Goal: Task Accomplishment & Management: Manage account settings

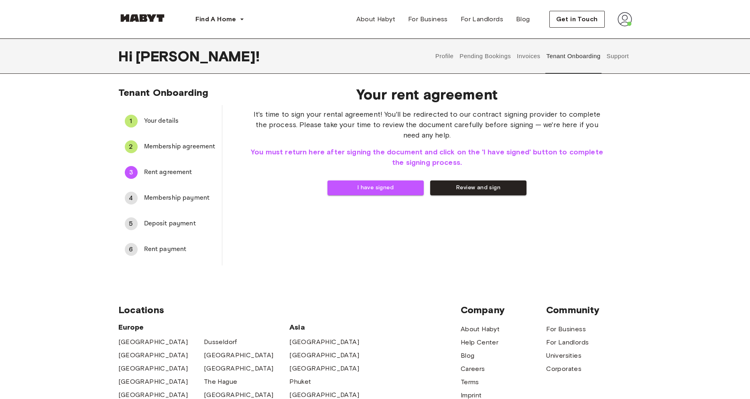
click at [162, 195] on span "Membership payment" at bounding box center [179, 198] width 71 height 10
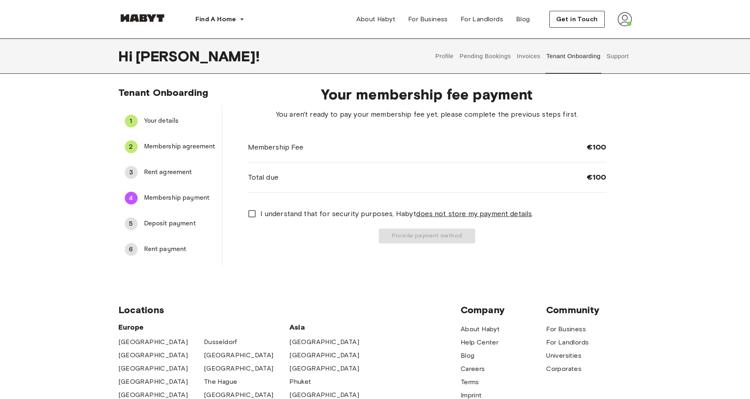
click at [192, 221] on span "Deposit payment" at bounding box center [179, 224] width 71 height 10
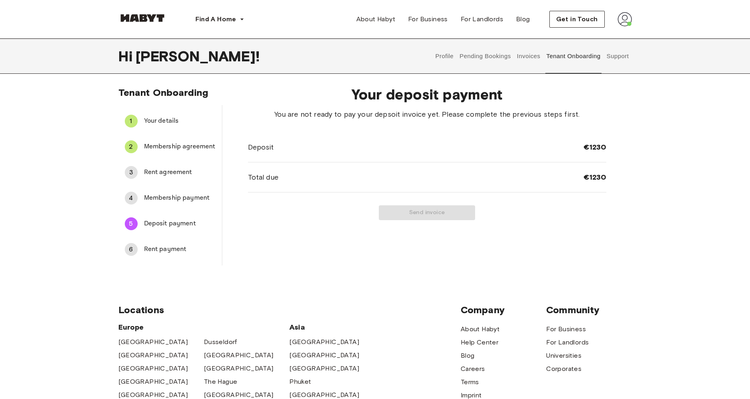
click at [185, 240] on div "6 Rent payment" at bounding box center [169, 249] width 103 height 19
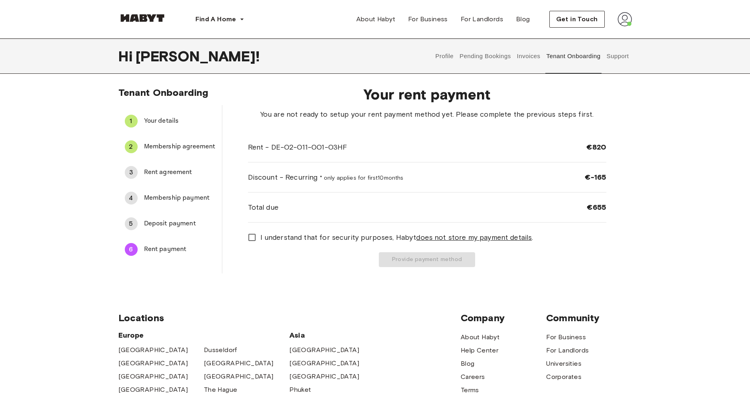
click at [622, 12] on img at bounding box center [624, 19] width 14 height 14
click at [165, 178] on div "3 Rent agreement" at bounding box center [169, 172] width 103 height 19
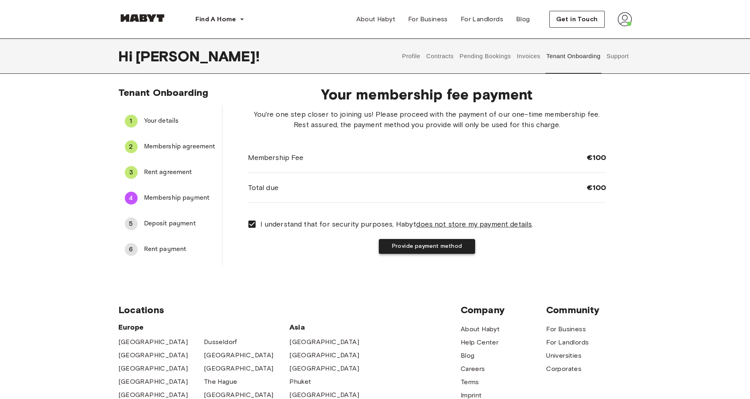
click at [410, 253] on button "Provide payment method" at bounding box center [427, 246] width 96 height 15
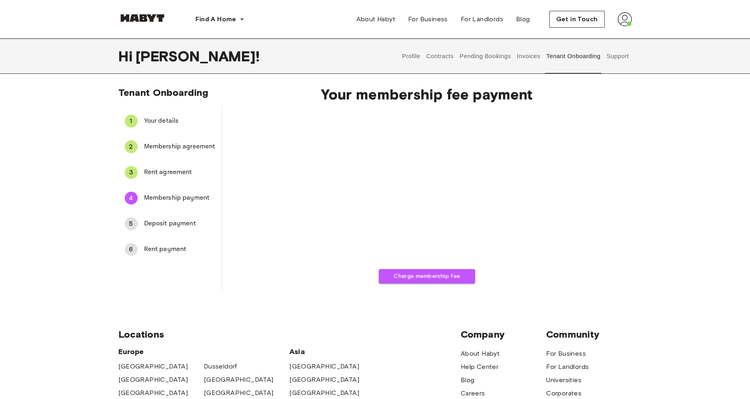
click at [188, 228] on span "Deposit payment" at bounding box center [179, 224] width 71 height 10
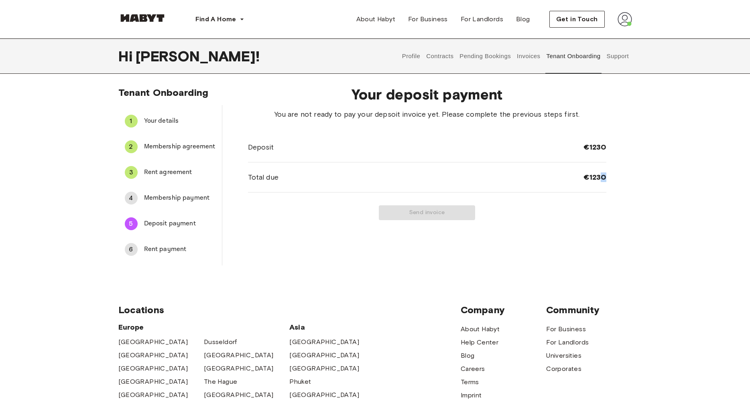
click at [629, 171] on div "Your deposit payment You are not ready to pay your depsoit invoice yet. Please …" at bounding box center [426, 172] width 409 height 186
click at [424, 213] on div "Send invoice" at bounding box center [427, 212] width 358 height 15
click at [164, 253] on span "Rent payment" at bounding box center [179, 250] width 71 height 10
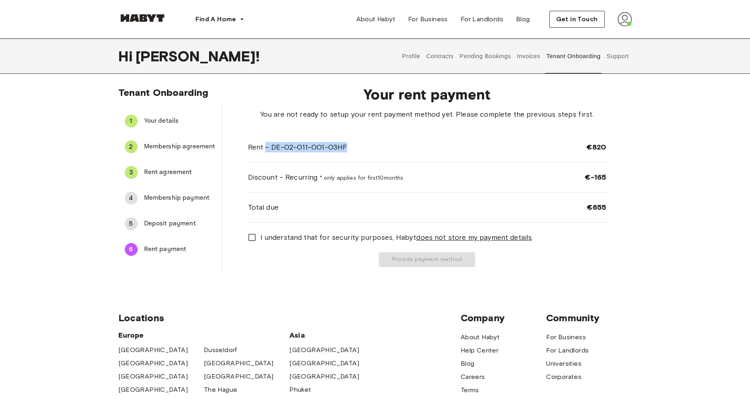
drag, startPoint x: 356, startPoint y: 149, endPoint x: 264, endPoint y: 146, distance: 92.3
click at [264, 146] on div "Rent - DE-02-011-001-03HF €820" at bounding box center [427, 147] width 358 height 30
